Goal: Navigation & Orientation: Find specific page/section

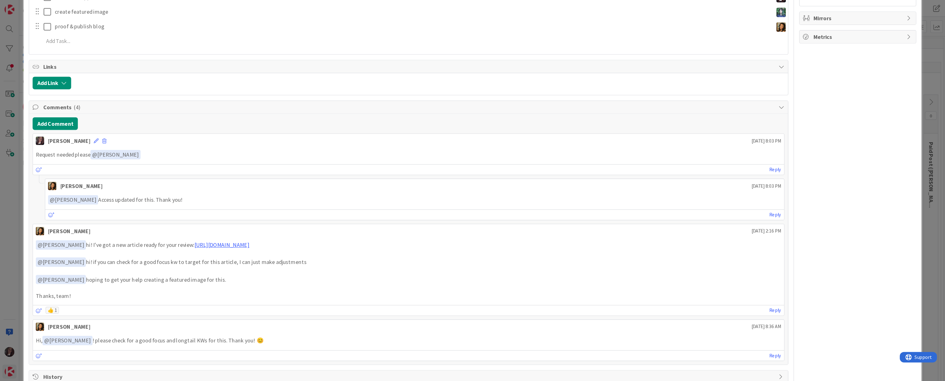
scroll to position [193, 0]
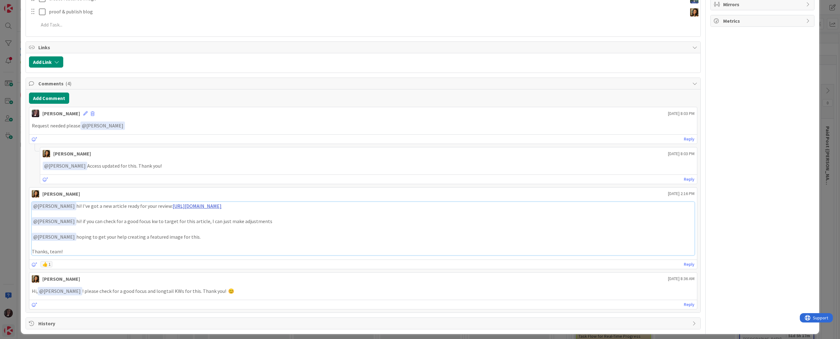
click at [222, 205] on link "https://docs.google.com/document/d/1-M_Zis7-fgPrFDaElrTp2W6uhlyyN8g4Ak49npxzuNU…" at bounding box center [197, 206] width 49 height 6
click at [222, 204] on link "https://docs.google.com/document/d/1-M_Zis7-fgPrFDaElrTp2W6uhlyyN8g4Ak49npxzuNU…" at bounding box center [197, 206] width 49 height 6
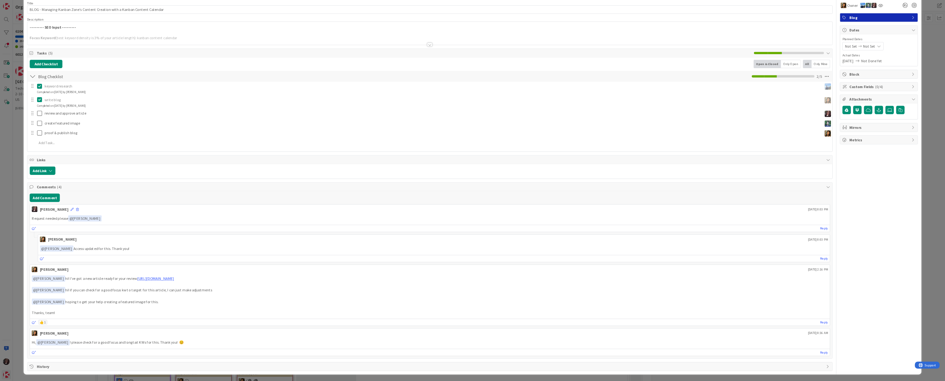
scroll to position [0, 0]
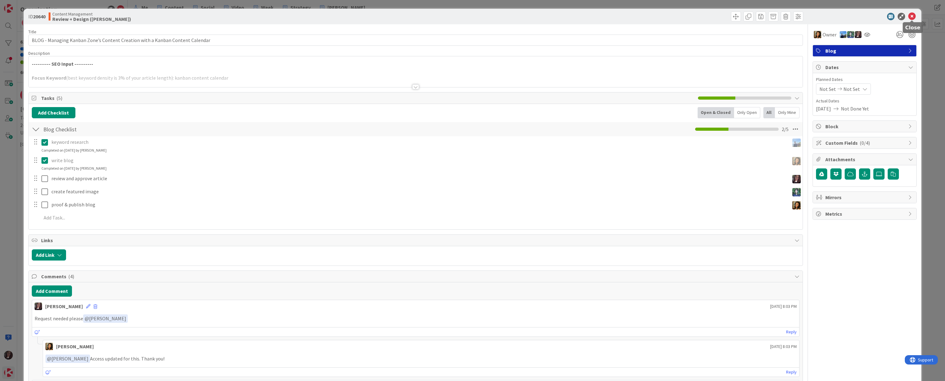
click at [840, 15] on icon at bounding box center [911, 16] width 7 height 7
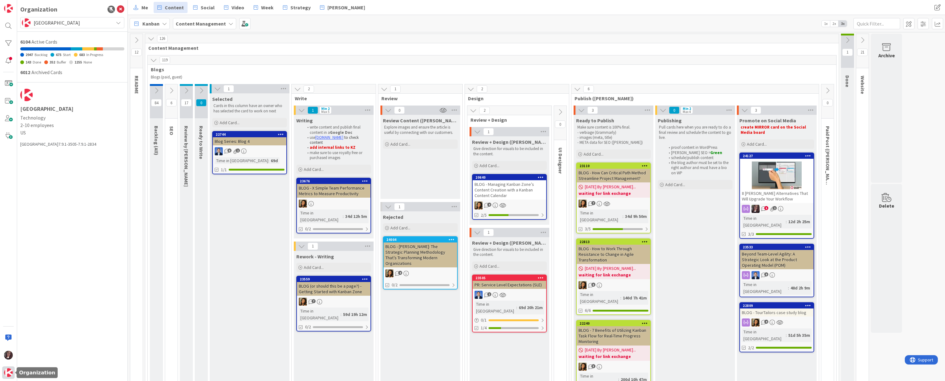
click at [10, 339] on img at bounding box center [8, 373] width 9 height 9
click at [59, 22] on span "[GEOGRAPHIC_DATA]" at bounding box center [72, 22] width 77 height 9
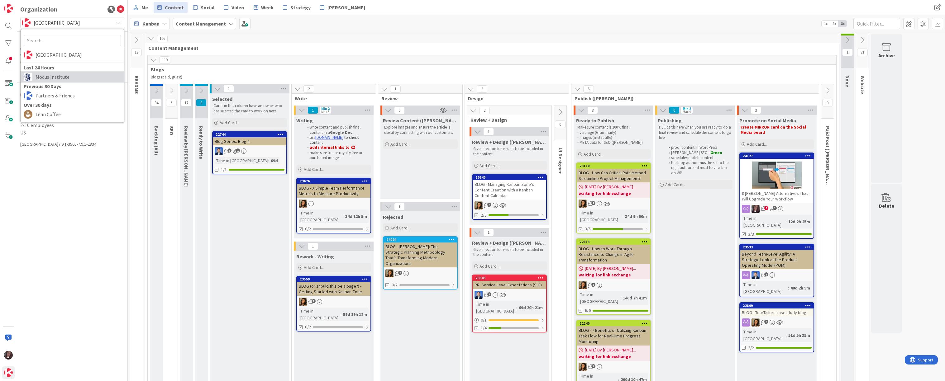
click at [48, 80] on span "Modus Institute" at bounding box center [78, 76] width 85 height 9
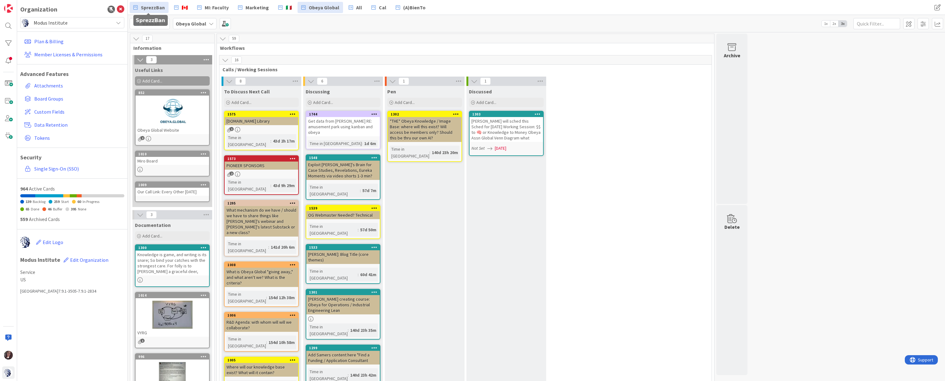
click at [149, 6] on span "SprezzBan" at bounding box center [153, 7] width 24 height 7
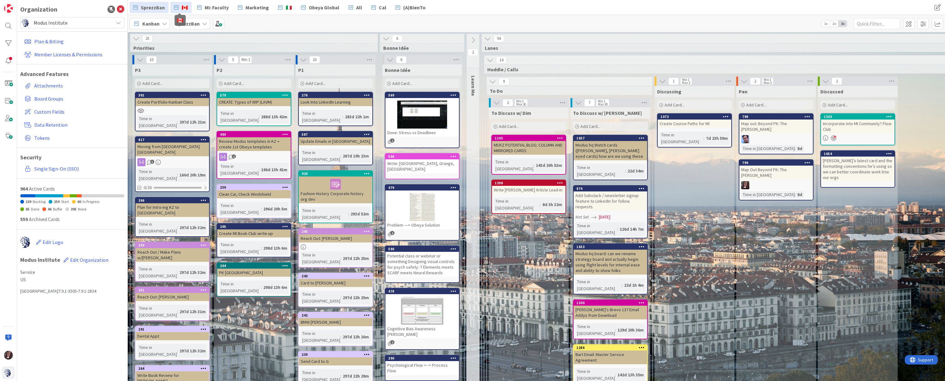
click at [182, 6] on span "🇨🇦" at bounding box center [185, 7] width 6 height 7
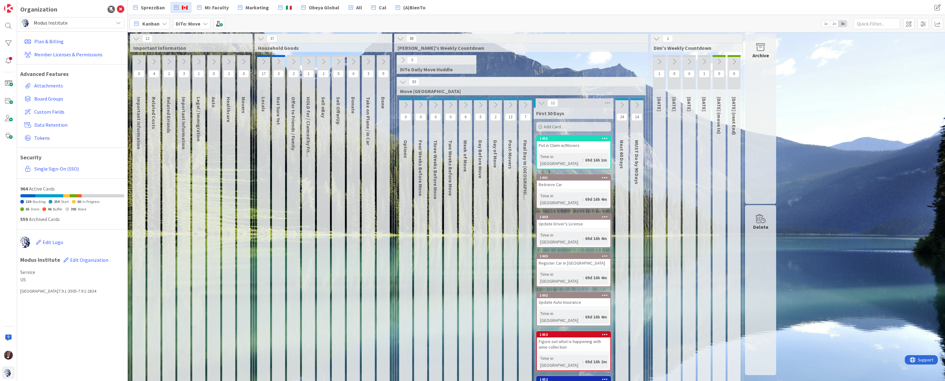
click at [512, 103] on icon at bounding box center [510, 105] width 7 height 7
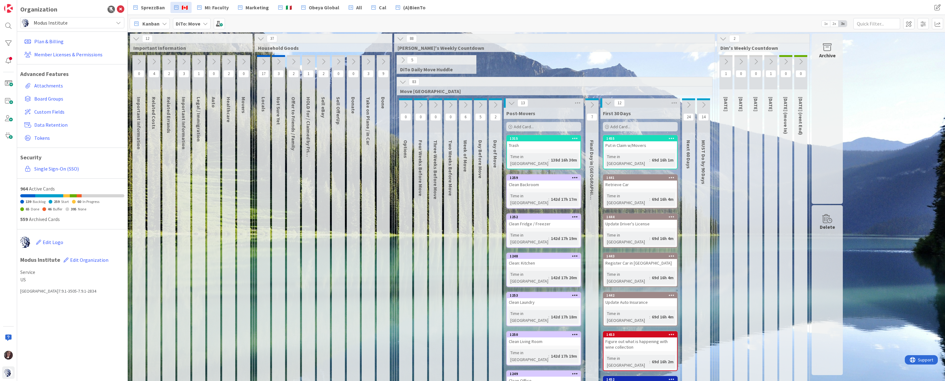
scroll to position [0, 0]
click at [403, 81] on icon at bounding box center [402, 81] width 7 height 7
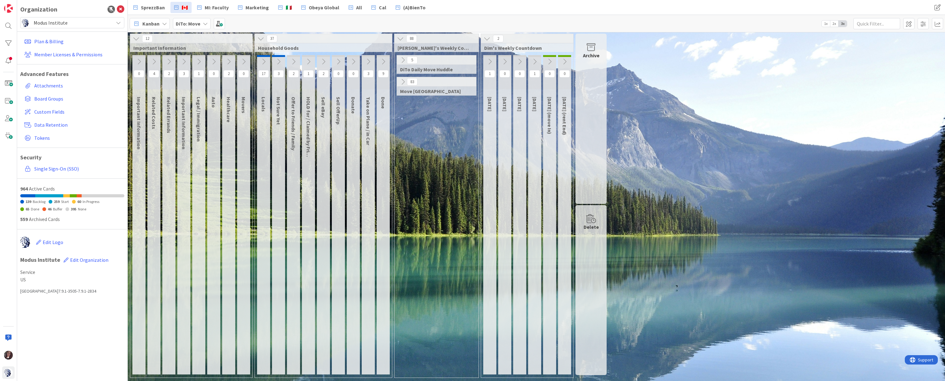
click at [135, 41] on icon at bounding box center [136, 38] width 7 height 7
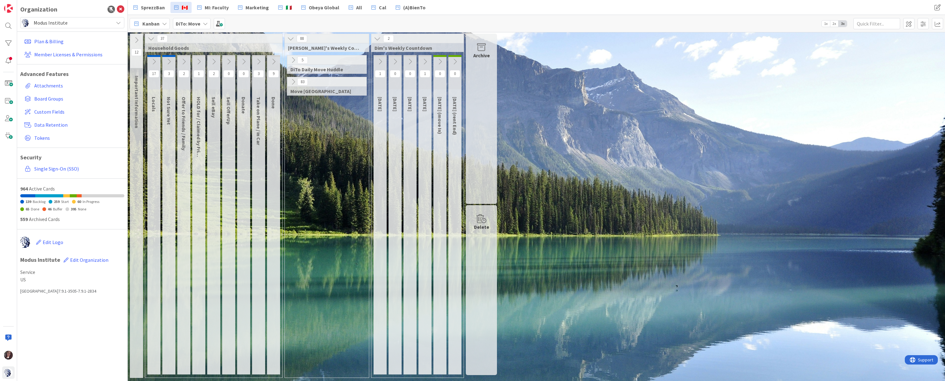
click at [151, 39] on icon at bounding box center [151, 38] width 7 height 7
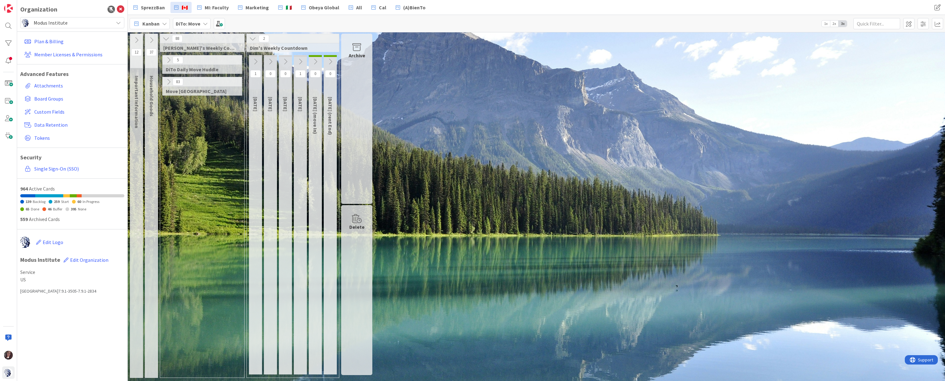
click at [253, 36] on icon at bounding box center [252, 38] width 7 height 7
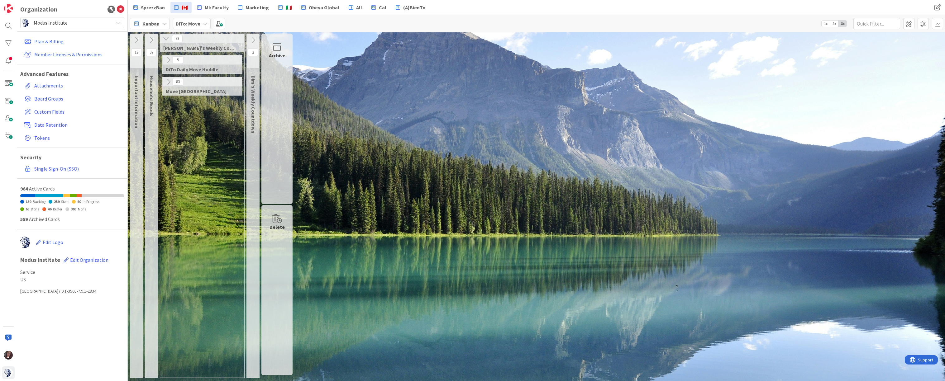
click at [167, 38] on icon at bounding box center [166, 38] width 7 height 7
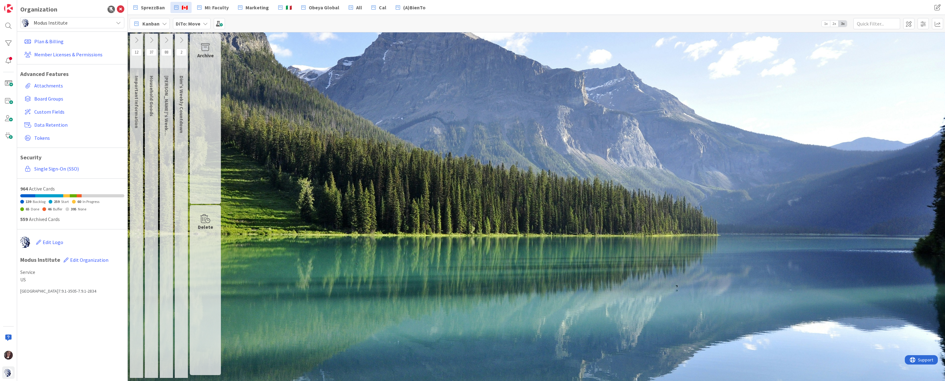
click at [169, 40] on icon at bounding box center [166, 40] width 7 height 7
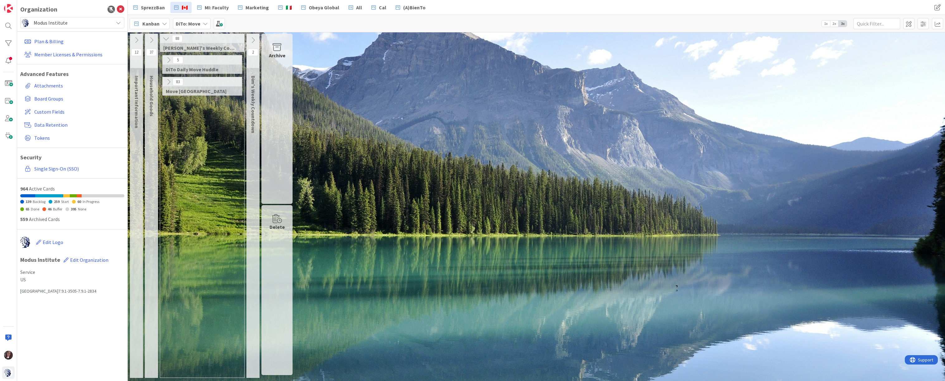
click at [153, 38] on icon at bounding box center [151, 40] width 7 height 7
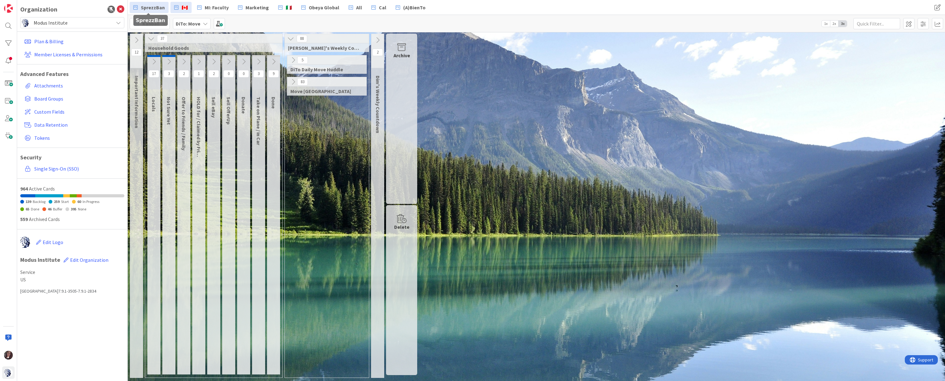
click at [155, 3] on link "SprezzBan" at bounding box center [149, 7] width 39 height 11
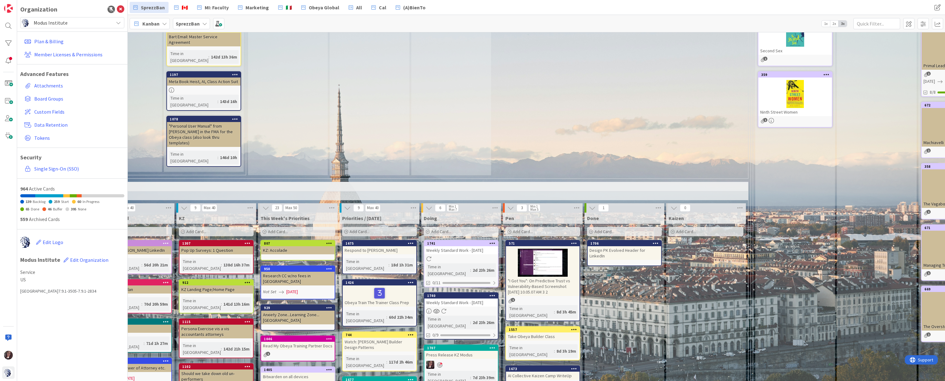
scroll to position [378, 407]
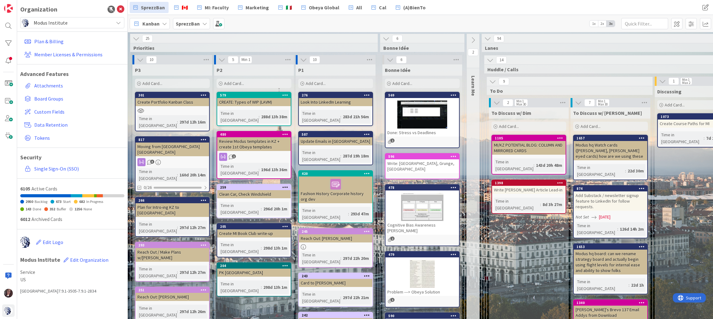
click at [120, 24] on icon at bounding box center [118, 22] width 5 height 5
click at [120, 22] on icon at bounding box center [118, 22] width 5 height 5
click at [136, 37] on icon at bounding box center [136, 38] width 7 height 7
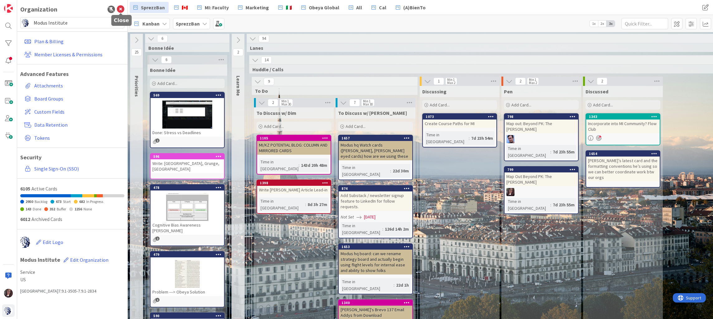
click at [119, 7] on icon at bounding box center [120, 9] width 7 height 7
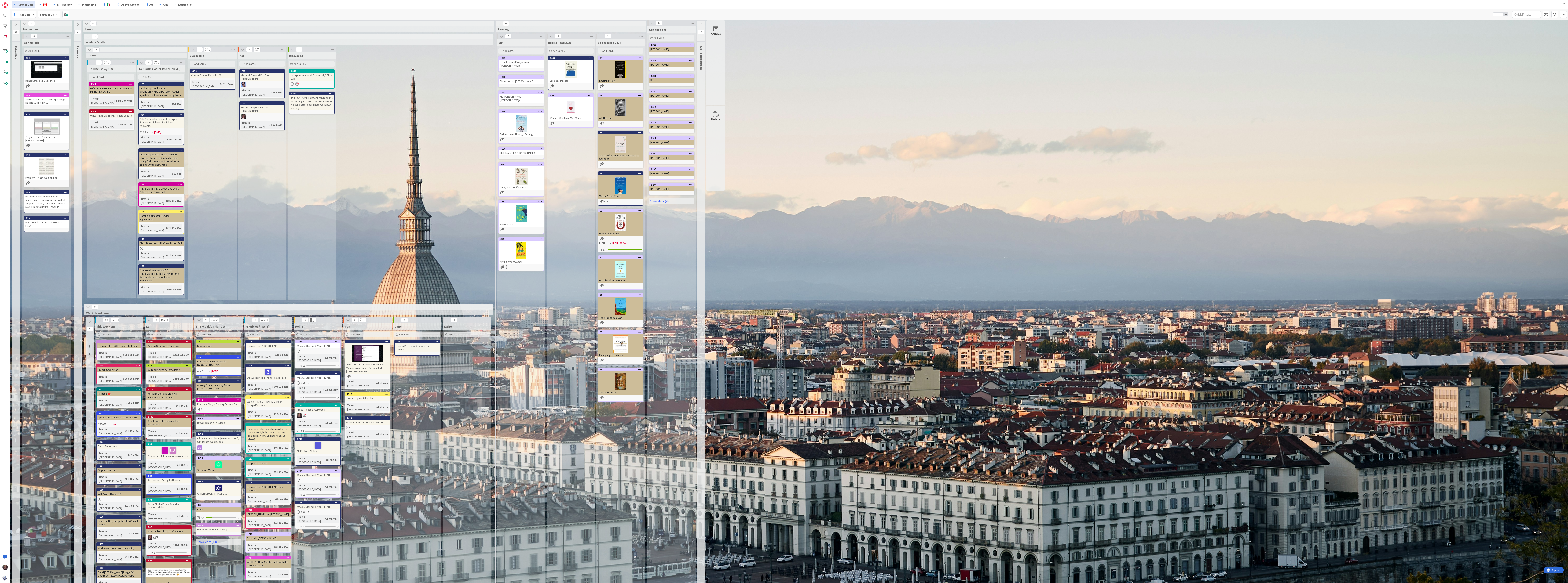
click at [434, 105] on div "25 Priorities 6 Bonne Idée 6 Bonne Idée Add Card... 569 Done: Stress vs Deadlin…" at bounding box center [789, 401] width 1556 height 761
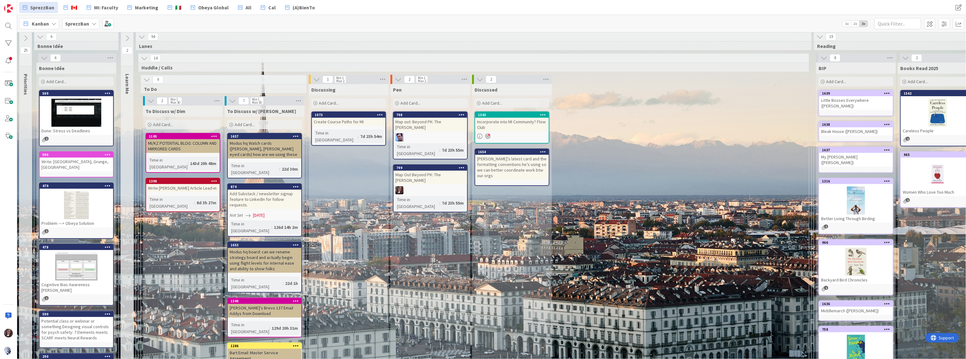
scroll to position [2, 0]
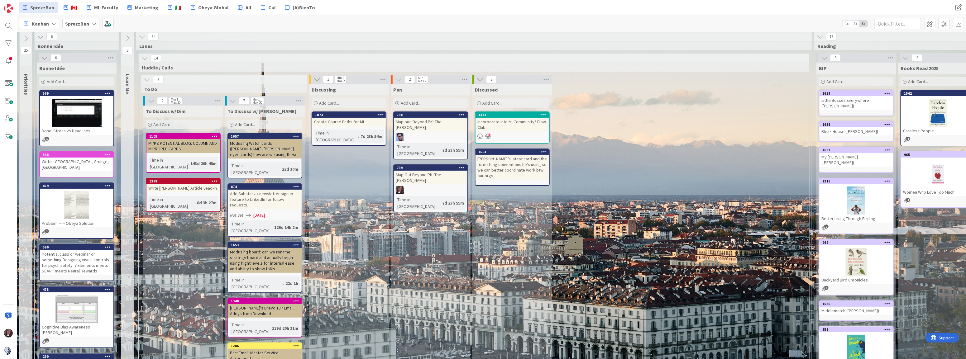
click at [71, 295] on div at bounding box center [77, 309] width 74 height 28
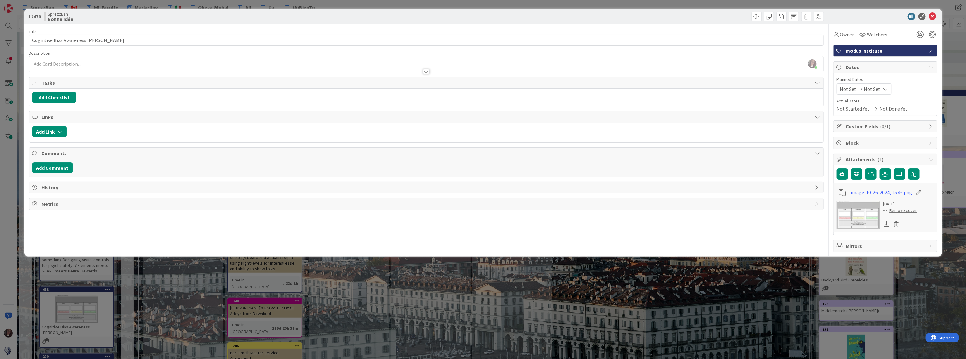
click at [713, 217] on img at bounding box center [859, 215] width 44 height 28
